Goal: Information Seeking & Learning: Check status

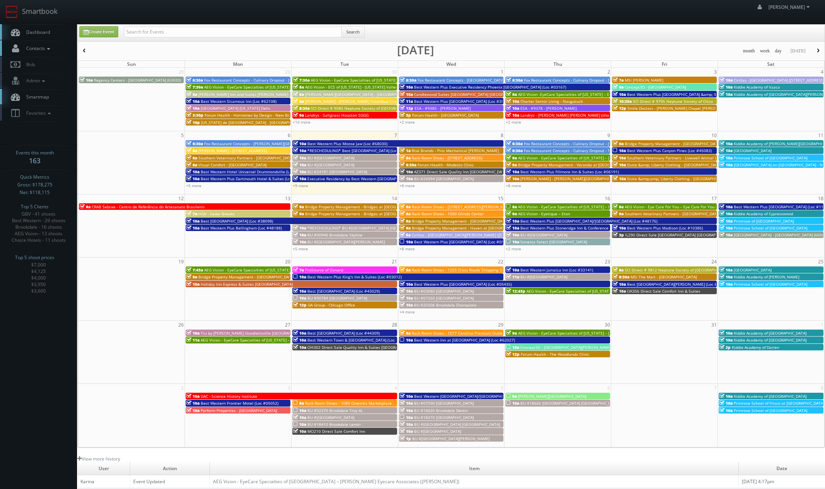
click at [40, 48] on span "Contacts" at bounding box center [37, 48] width 30 height 7
click at [35, 139] on link "Admin" at bounding box center [38, 136] width 77 height 16
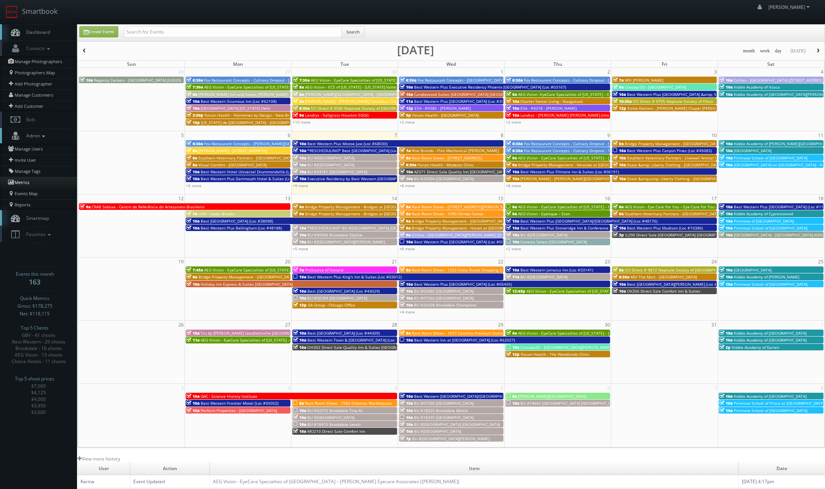
click at [27, 185] on link "Metrics" at bounding box center [38, 182] width 77 height 11
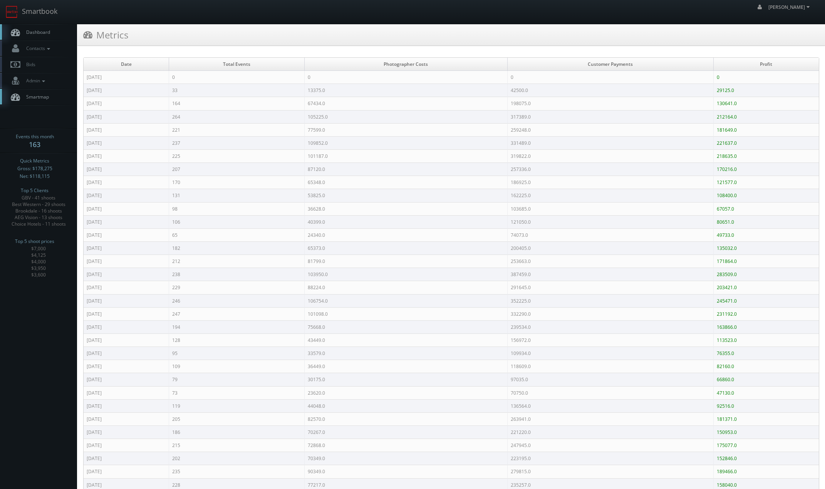
drag, startPoint x: 240, startPoint y: 460, endPoint x: 237, endPoint y: 193, distance: 267.4
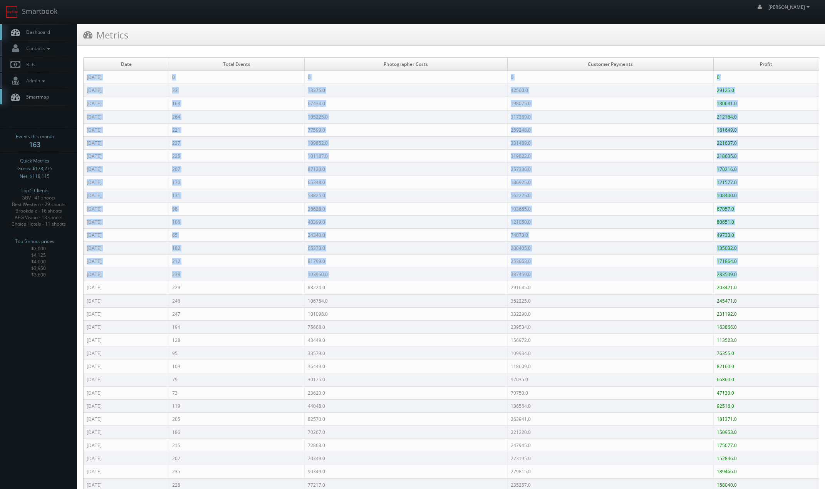
drag, startPoint x: 86, startPoint y: 76, endPoint x: 734, endPoint y: 264, distance: 674.6
drag, startPoint x: 376, startPoint y: 134, endPoint x: 368, endPoint y: 134, distance: 7.7
click at [375, 134] on td "77599.0" at bounding box center [405, 129] width 203 height 13
click at [100, 89] on td "Nov 2025" at bounding box center [127, 90] width 86 height 13
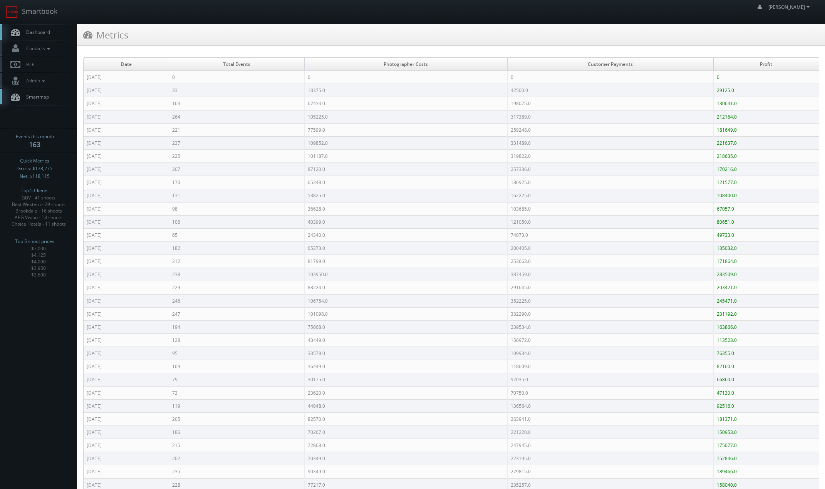
click at [86, 101] on td "Oct 2025" at bounding box center [127, 103] width 86 height 13
drag, startPoint x: 86, startPoint y: 114, endPoint x: 94, endPoint y: 124, distance: 12.3
click at [101, 116] on td "Sep 2025" at bounding box center [127, 116] width 86 height 13
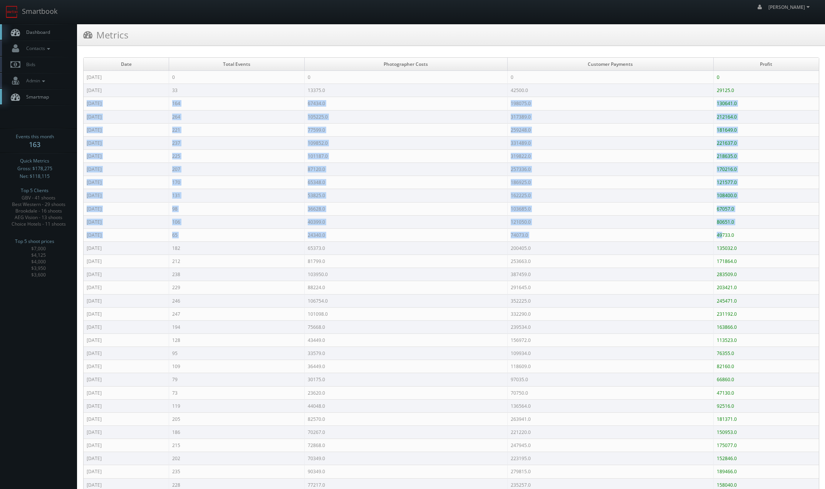
drag, startPoint x: 87, startPoint y: 103, endPoint x: 726, endPoint y: 239, distance: 653.4
click at [725, 240] on td "49733.0" at bounding box center [766, 234] width 106 height 13
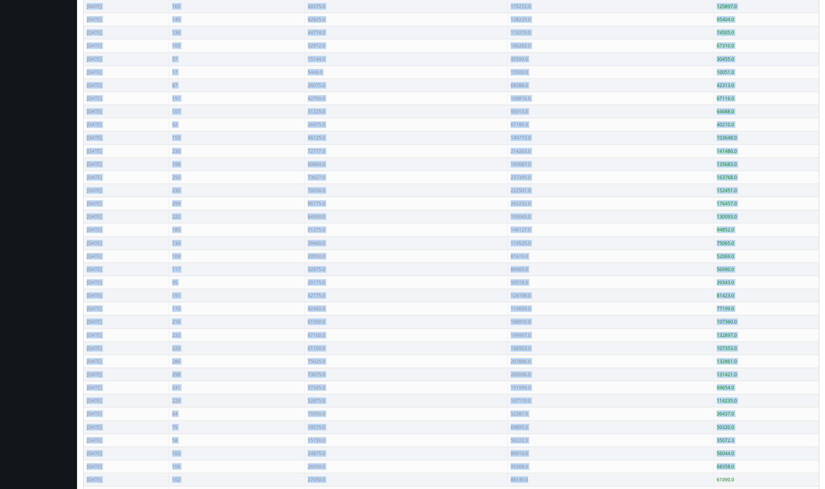
scroll to position [963, 0]
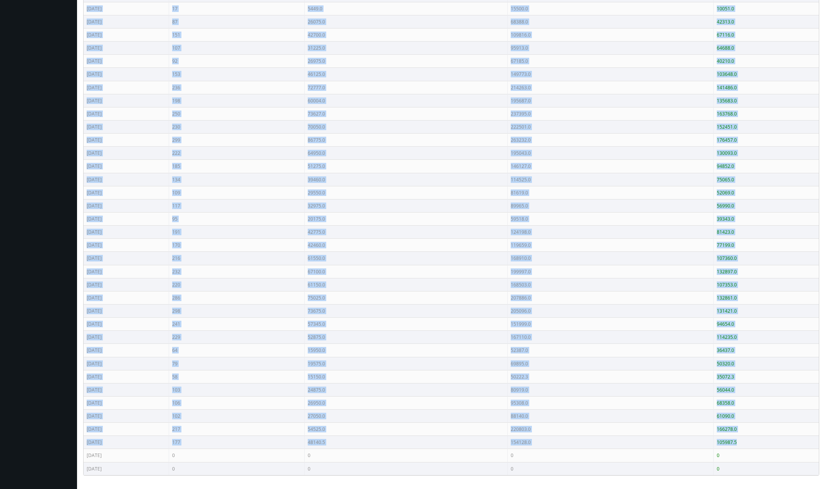
drag, startPoint x: 86, startPoint y: 116, endPoint x: 762, endPoint y: 442, distance: 751.6
copy tbody "Sep 2025 264 105225.0 317389.0 212164.0 Aug 2025 221 77599.0 259248.0 181649.0 …"
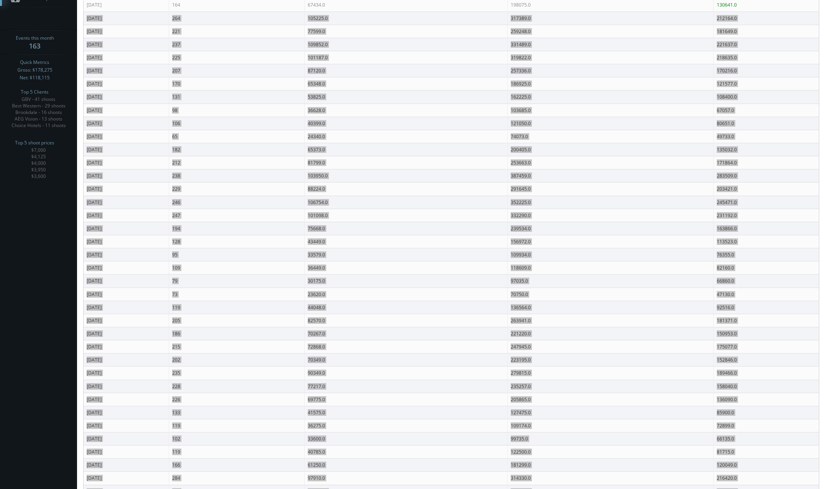
scroll to position [0, 0]
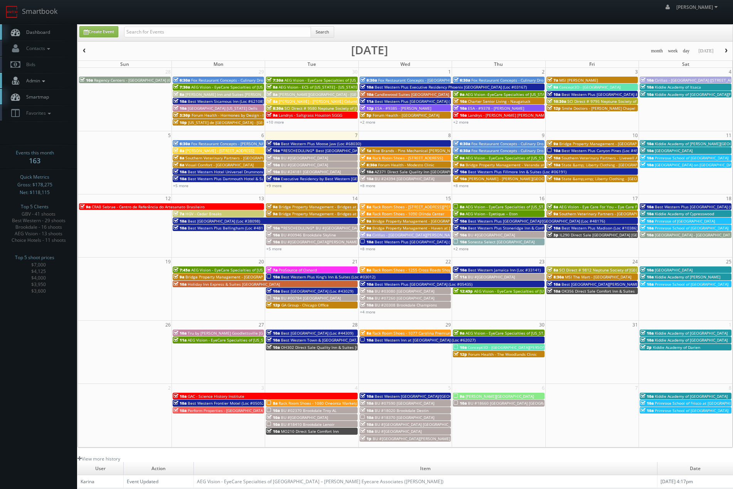
click at [40, 79] on span "Admin" at bounding box center [34, 80] width 25 height 7
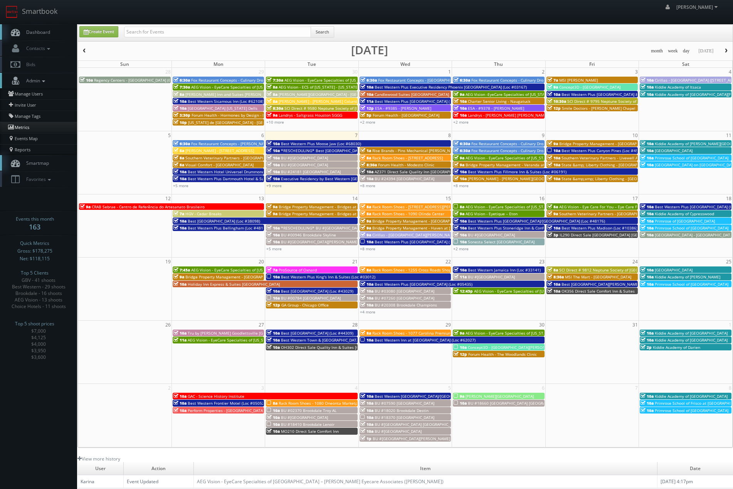
click at [25, 130] on link "Metrics" at bounding box center [38, 127] width 77 height 11
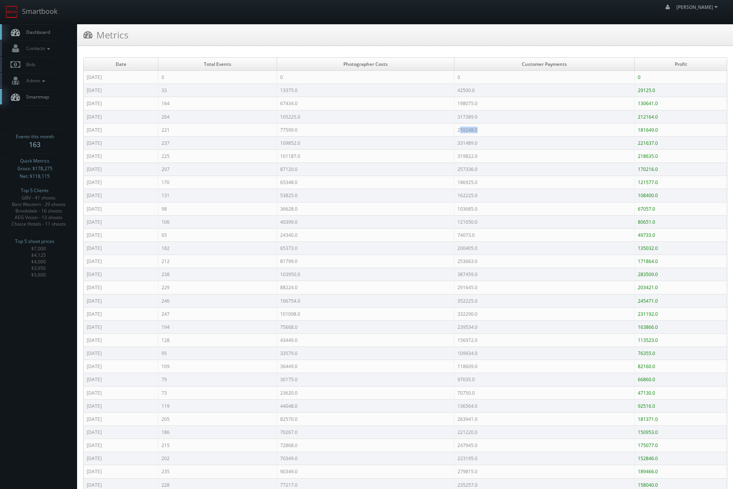
drag, startPoint x: 467, startPoint y: 131, endPoint x: 498, endPoint y: 131, distance: 30.4
click at [498, 131] on td "259248.0" at bounding box center [544, 129] width 180 height 13
click at [483, 119] on td "317389.0" at bounding box center [544, 116] width 180 height 13
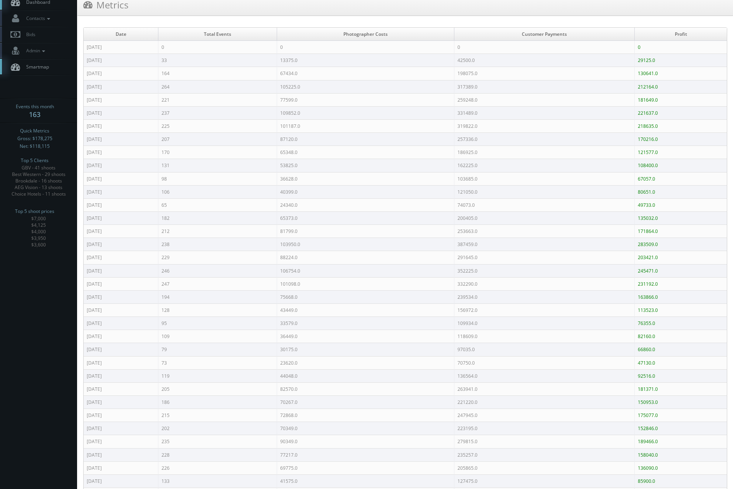
scroll to position [32, 0]
drag, startPoint x: 309, startPoint y: 102, endPoint x: 310, endPoint y: 108, distance: 6.6
drag, startPoint x: 87, startPoint y: 84, endPoint x: 181, endPoint y: 79, distance: 94.5
click at [181, 79] on tr "Sep 2025 264 105225.0 317389.0 212164.0" at bounding box center [405, 85] width 643 height 13
click at [181, 79] on td "264" at bounding box center [217, 85] width 118 height 13
